Goal: Find specific page/section: Find specific page/section

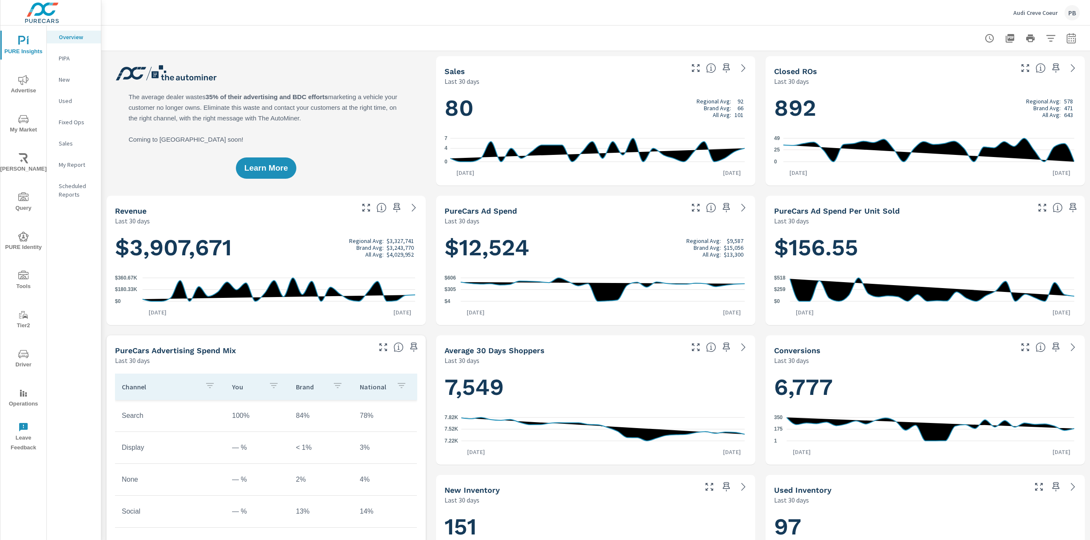
scroll to position [0, 0]
click at [20, 200] on icon "nav menu" at bounding box center [23, 197] width 10 height 10
